Goal: Find specific page/section: Find specific page/section

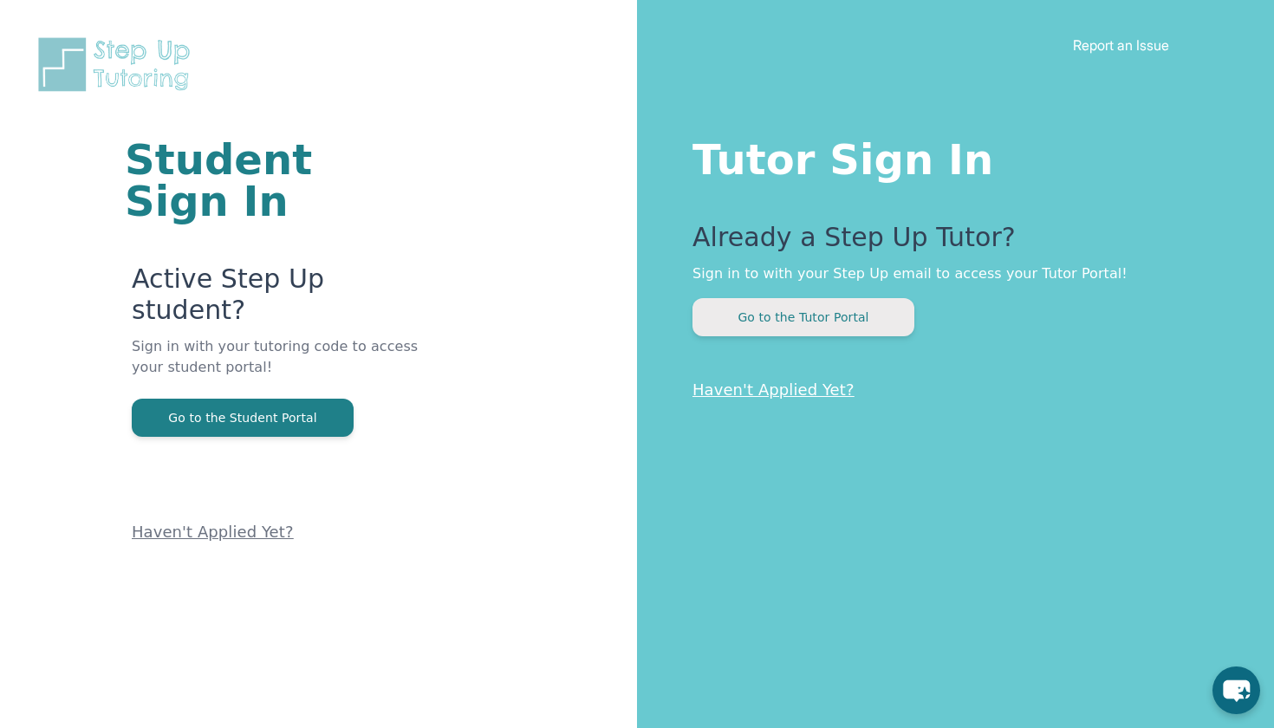
click at [817, 323] on button "Go to the Tutor Portal" at bounding box center [803, 317] width 222 height 38
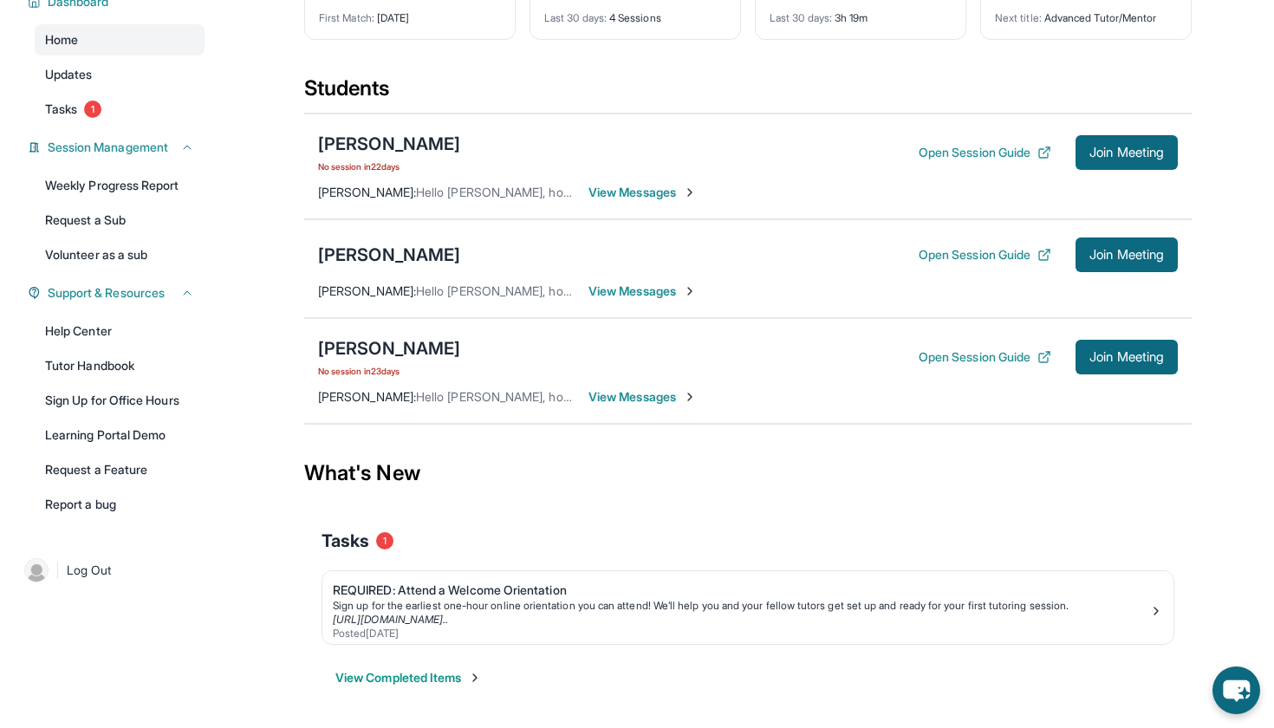
scroll to position [156, 0]
click at [1112, 253] on span "Join Meeting" at bounding box center [1126, 255] width 75 height 10
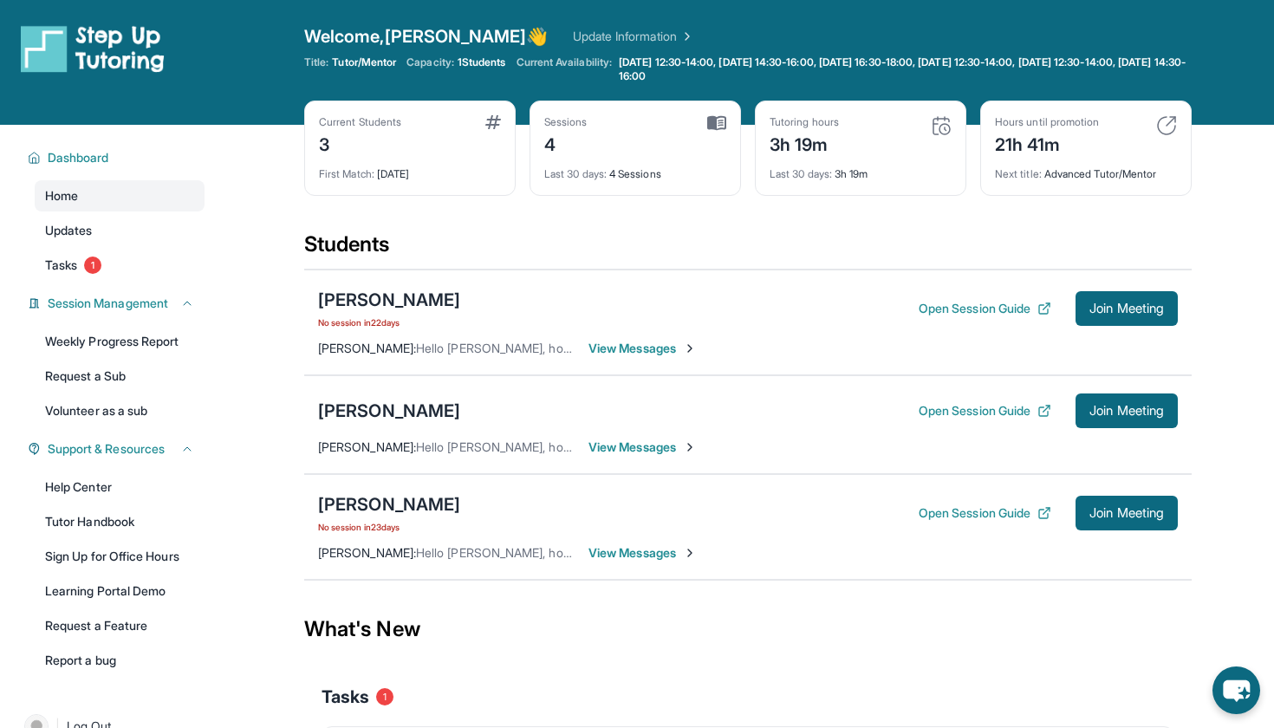
scroll to position [0, 0]
click at [372, 413] on div "[PERSON_NAME]" at bounding box center [389, 411] width 142 height 24
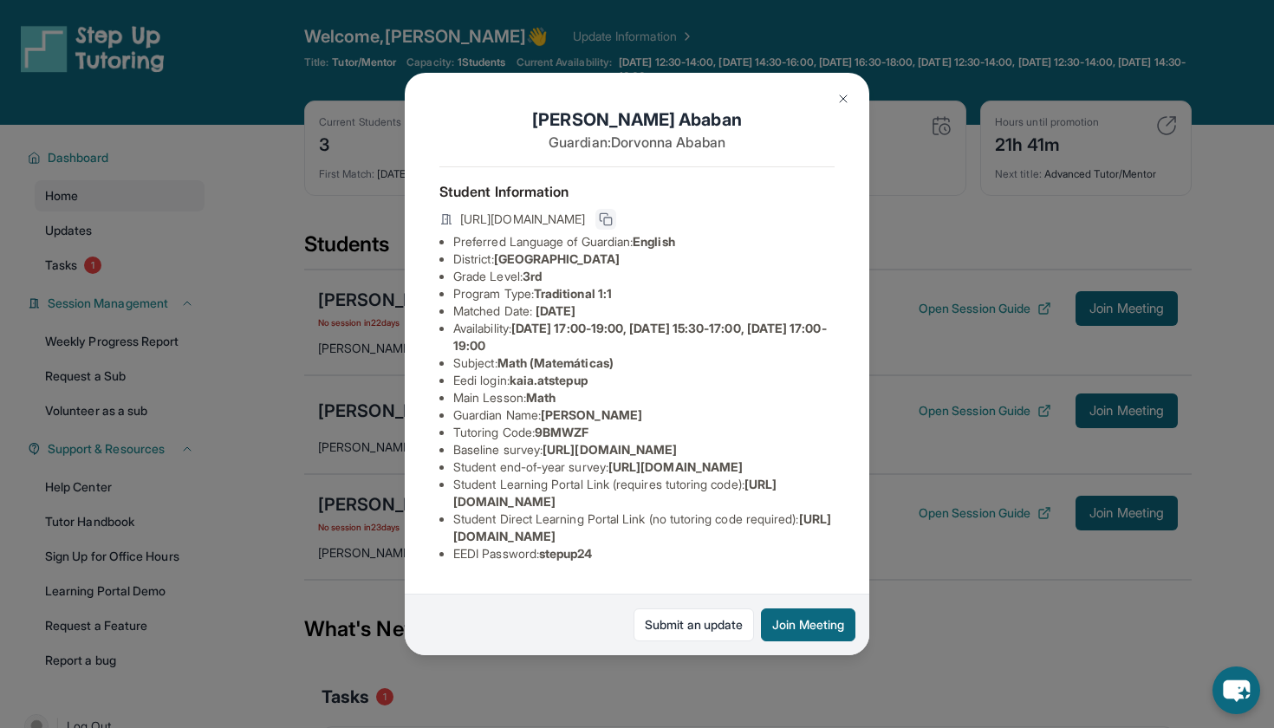
click at [613, 220] on icon at bounding box center [606, 219] width 14 height 14
click at [964, 80] on div "[PERSON_NAME] Guardian: [PERSON_NAME] Student Information [URL][DOMAIN_NAME] Pr…" at bounding box center [637, 364] width 1274 height 728
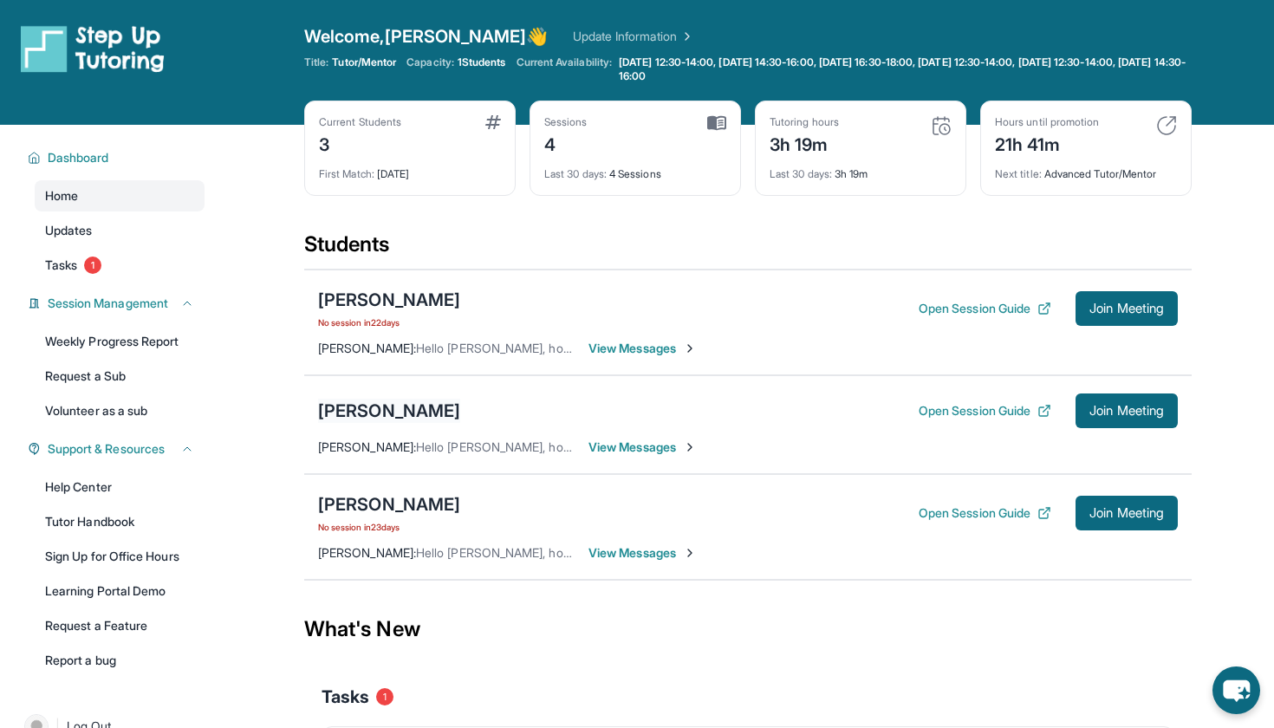
click at [358, 407] on div "[PERSON_NAME]" at bounding box center [389, 411] width 142 height 24
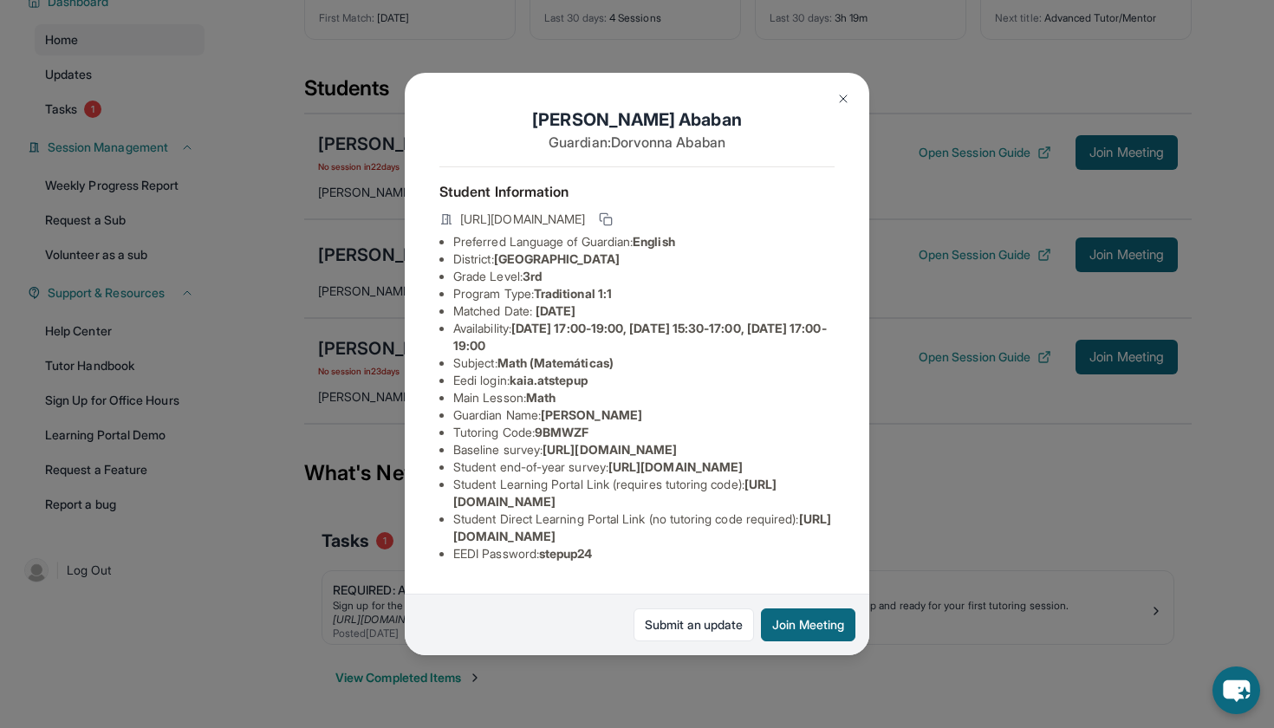
scroll to position [156, 0]
drag, startPoint x: 545, startPoint y: 564, endPoint x: 602, endPoint y: 557, distance: 57.6
click at [604, 558] on li "EEDI Password : stepup24" at bounding box center [643, 553] width 381 height 17
copy li "stepup24"
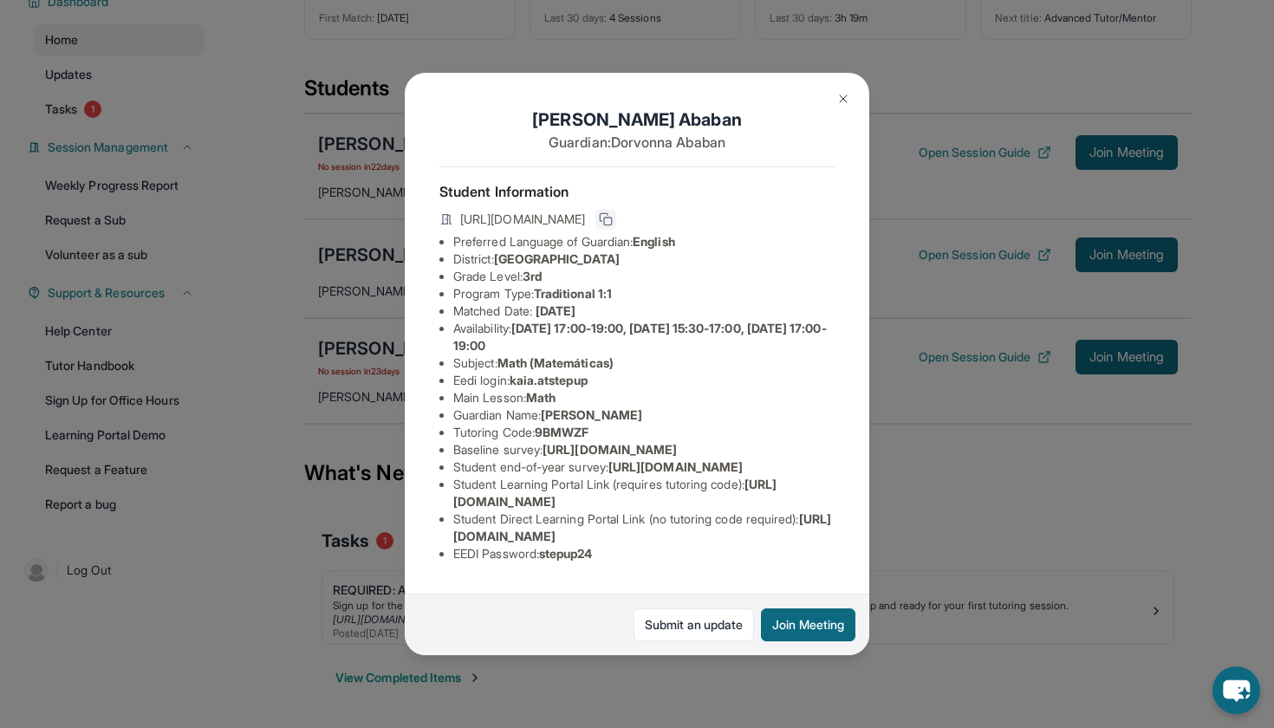
click at [613, 221] on icon at bounding box center [606, 219] width 14 height 14
